Goal: Information Seeking & Learning: Learn about a topic

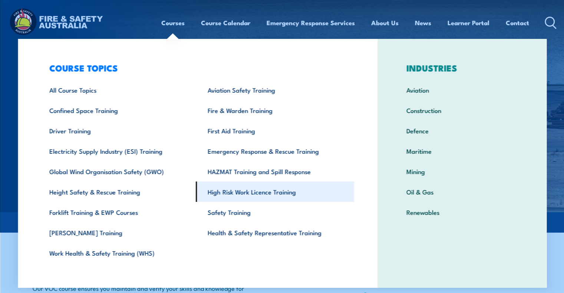
click at [225, 189] on link "High Risk Work Licence Training" at bounding box center [275, 192] width 158 height 20
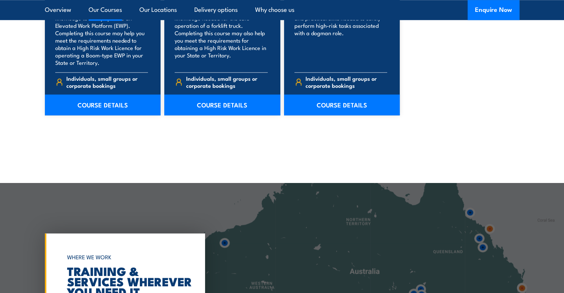
scroll to position [630, 0]
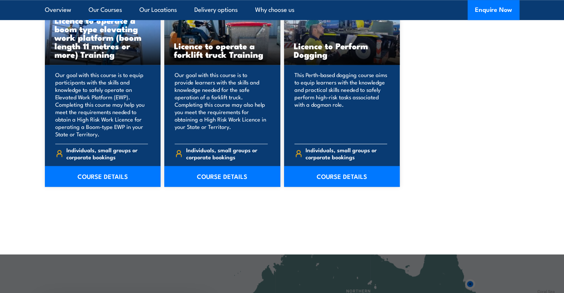
click at [329, 121] on p "This Perth-based dogging course aims to equip learners with the knowledge and p…" at bounding box center [340, 104] width 93 height 67
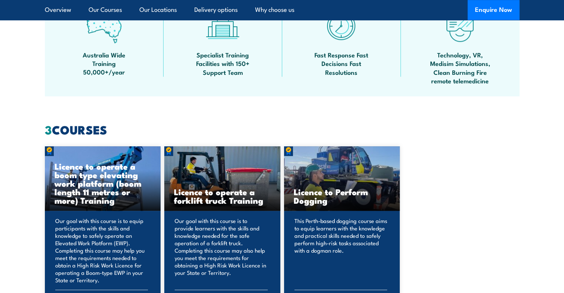
scroll to position [482, 0]
